Goal: Task Accomplishment & Management: Complete application form

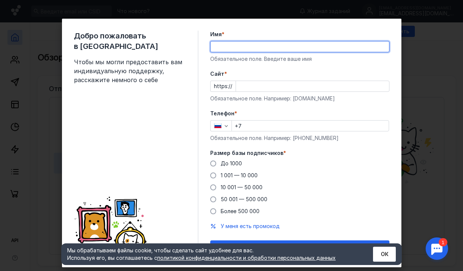
click at [264, 45] on input "Имя *" at bounding box center [299, 46] width 178 height 10
type input "v"
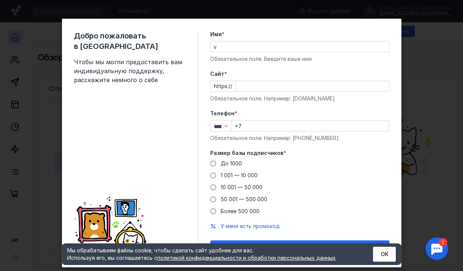
click at [214, 52] on div "Имя * v Обязательное поле. Введите ваше имя" at bounding box center [299, 47] width 179 height 32
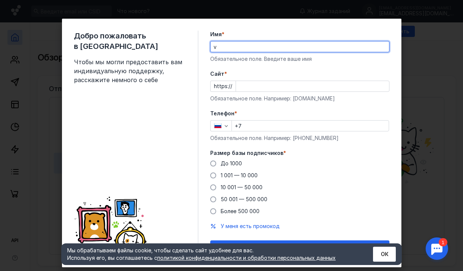
click at [217, 49] on input "v" at bounding box center [299, 46] width 178 height 10
drag, startPoint x: 212, startPoint y: 48, endPoint x: 201, endPoint y: 48, distance: 10.4
click at [201, 48] on div "Добро пожаловать в Sendsay Чтобы мы могли предоставить вам индивидуальную подде…" at bounding box center [231, 143] width 339 height 248
type input "м"
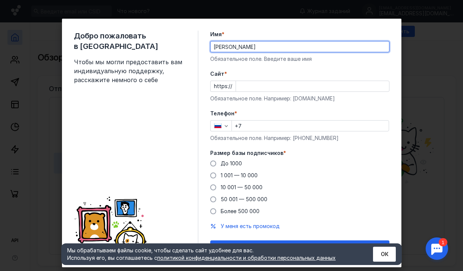
type input "[PERSON_NAME]"
click at [254, 85] on input "Cайт *" at bounding box center [312, 86] width 153 height 10
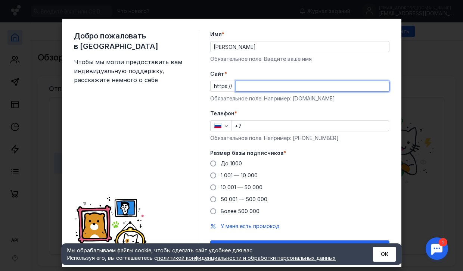
click at [241, 125] on div "Телефон * +7 Обязательное поле. Например: [PHONE_NUMBER]" at bounding box center [299, 126] width 179 height 32
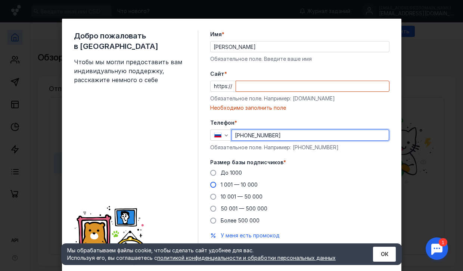
type input "[PHONE_NUMBER]"
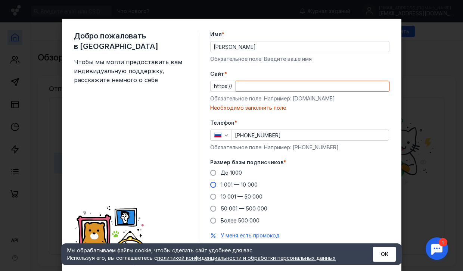
click at [211, 184] on span at bounding box center [213, 185] width 6 height 6
click at [0, 0] on input "1 001 — 10 000" at bounding box center [0, 0] width 0 height 0
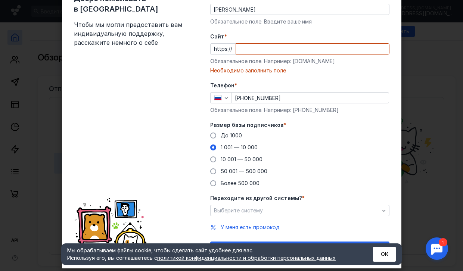
scroll to position [53, 0]
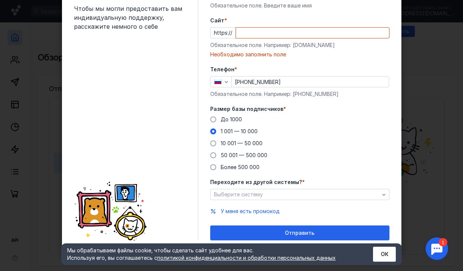
click at [244, 35] on input "Cайт *" at bounding box center [312, 33] width 153 height 10
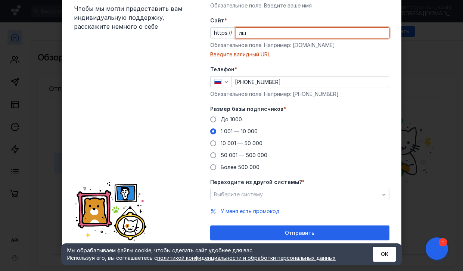
type input "л"
type input "[PERSON_NAME]"
drag, startPoint x: 247, startPoint y: 35, endPoint x: 231, endPoint y: 32, distance: 15.6
click at [235, 32] on div "kiap" at bounding box center [312, 32] width 154 height 11
paste input "[DOMAIN_NAME][URL]"
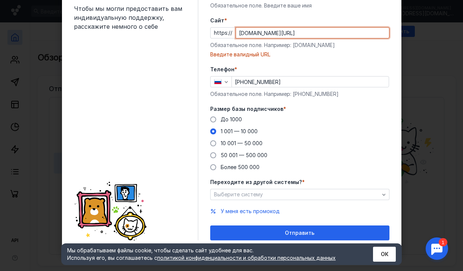
scroll to position [44, 0]
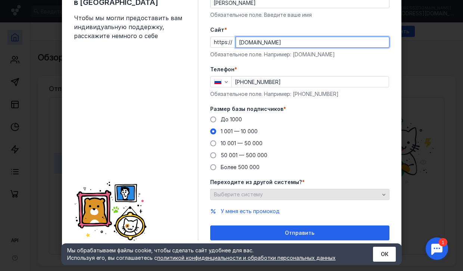
type input "[DOMAIN_NAME]"
click at [306, 191] on div "Выберите систему" at bounding box center [296, 194] width 169 height 6
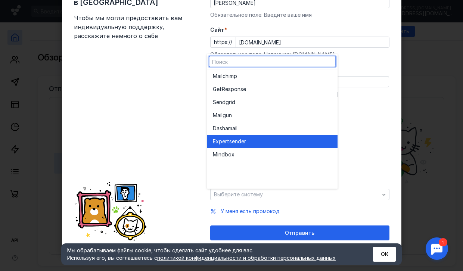
scroll to position [0, 0]
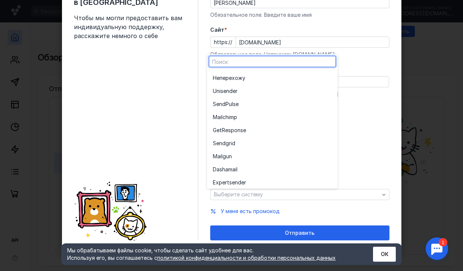
click at [364, 138] on div "До [DATE] 1 001 — 10 000 10 001 — 50 000 50 001 — 500 000 Более 500 000" at bounding box center [299, 143] width 179 height 55
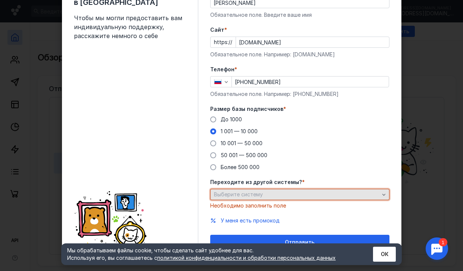
click at [346, 194] on div "Выберите систему" at bounding box center [296, 194] width 169 height 6
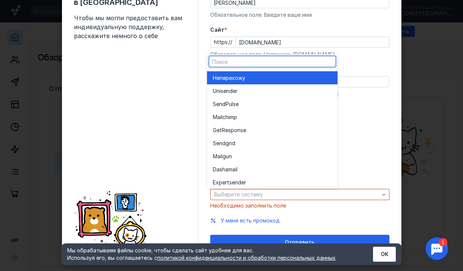
click at [253, 78] on div "Не перехожу" at bounding box center [272, 77] width 119 height 7
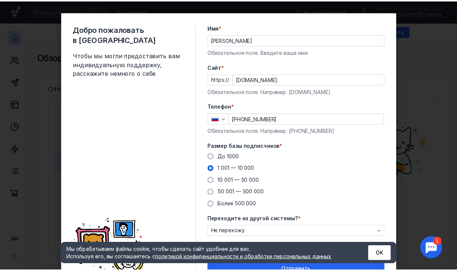
scroll to position [44, 0]
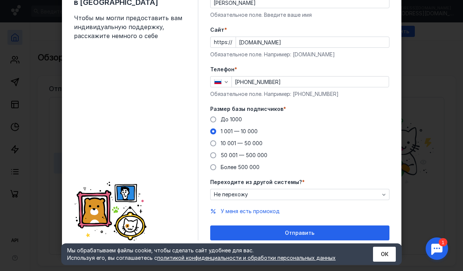
click at [387, 247] on button "ОК" at bounding box center [384, 254] width 23 height 15
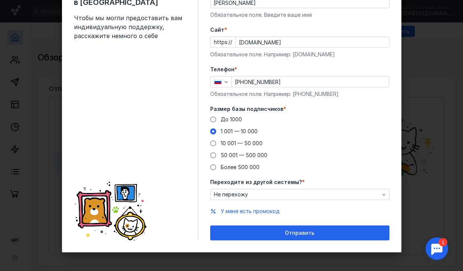
click at [364, 235] on div "Отправить" at bounding box center [300, 233] width 172 height 6
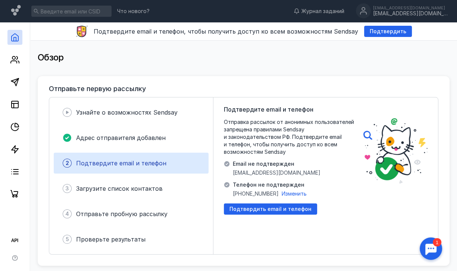
scroll to position [37, 0]
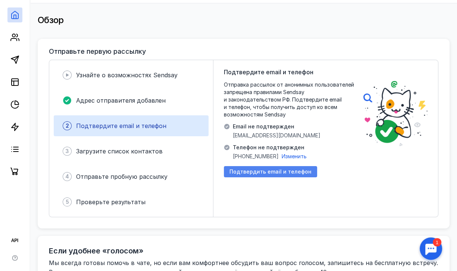
click at [285, 169] on span "Подтвердить email и телефон" at bounding box center [270, 172] width 82 height 6
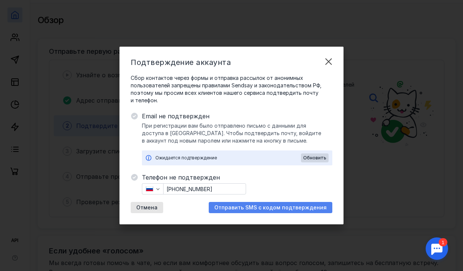
click at [285, 208] on span "Отправить SMS с кодом подтверждения" at bounding box center [270, 207] width 112 height 6
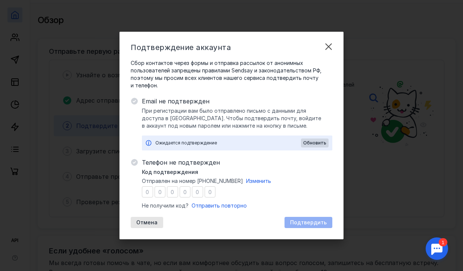
type input "9"
type input "4"
type input "0"
type input "6"
type input "7"
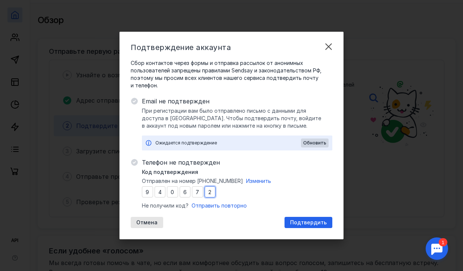
type input "2"
type input "1"
type input "7"
type input "1"
type input "6"
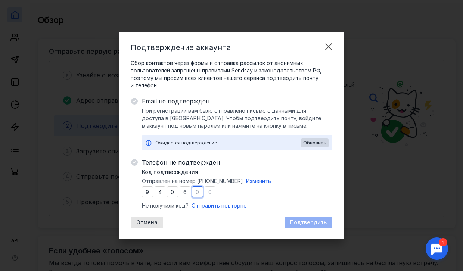
type input "7"
type input "1"
click at [322, 221] on span "Подтвердить" at bounding box center [308, 222] width 37 height 6
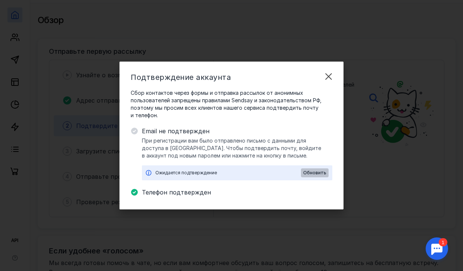
click at [320, 171] on span "Обновить" at bounding box center [314, 172] width 23 height 5
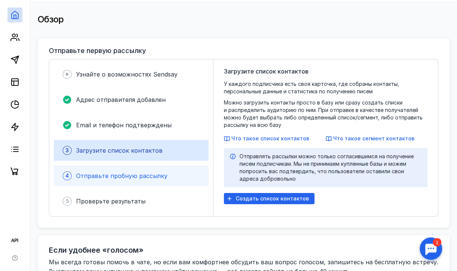
click at [142, 172] on span "Отправьте пробную рассылку" at bounding box center [121, 175] width 91 height 7
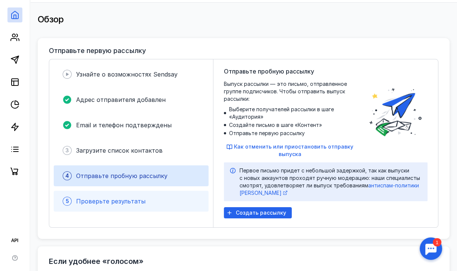
click at [139, 193] on div "5 Проверьте результаты" at bounding box center [131, 201] width 155 height 21
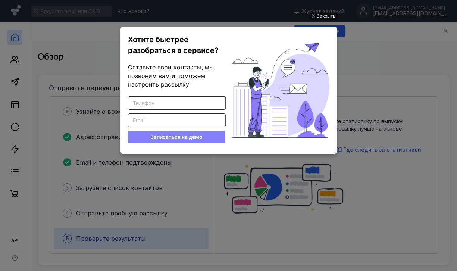
scroll to position [0, 0]
click at [320, 20] on div "Закрыть Хотите быстрее разобраться в сервисе? Оставьте свои контакты, мы позвон…" at bounding box center [229, 127] width 224 height 252
click at [320, 17] on div "Закрыть" at bounding box center [326, 16] width 19 height 8
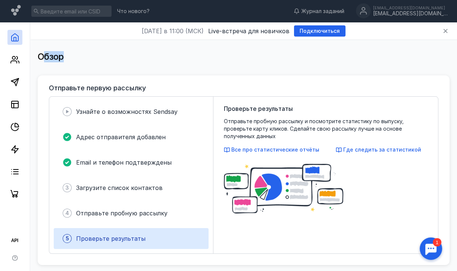
drag, startPoint x: 57, startPoint y: 58, endPoint x: 43, endPoint y: 60, distance: 14.3
click at [43, 60] on div "Обзор" at bounding box center [244, 56] width 412 height 15
click at [62, 59] on span "Обзор" at bounding box center [51, 56] width 26 height 11
drag, startPoint x: 63, startPoint y: 59, endPoint x: 55, endPoint y: 59, distance: 7.5
click at [55, 59] on span "Обзор" at bounding box center [51, 56] width 26 height 11
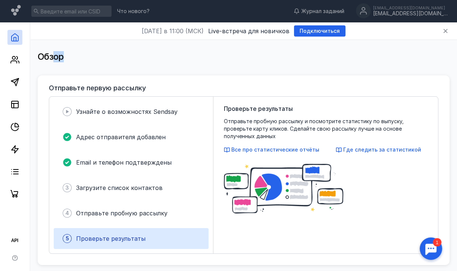
click at [66, 57] on div "Обзор" at bounding box center [244, 56] width 412 height 15
